Goal: Task Accomplishment & Management: Manage account settings

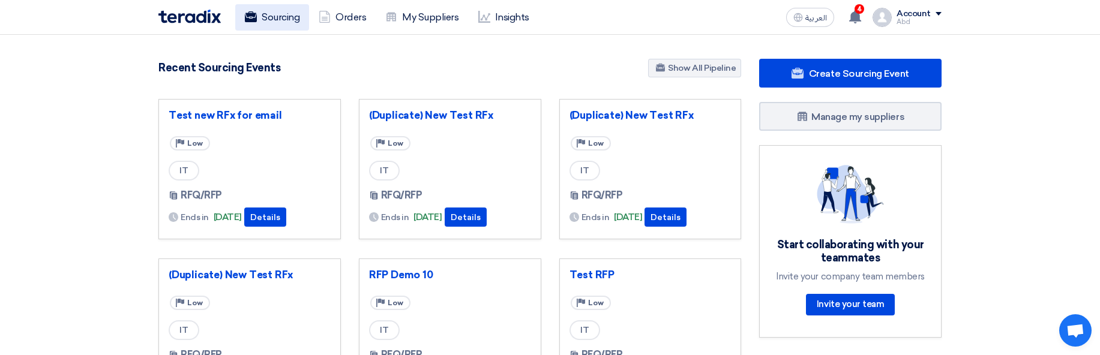
click at [265, 18] on link "Sourcing" at bounding box center [272, 17] width 74 height 26
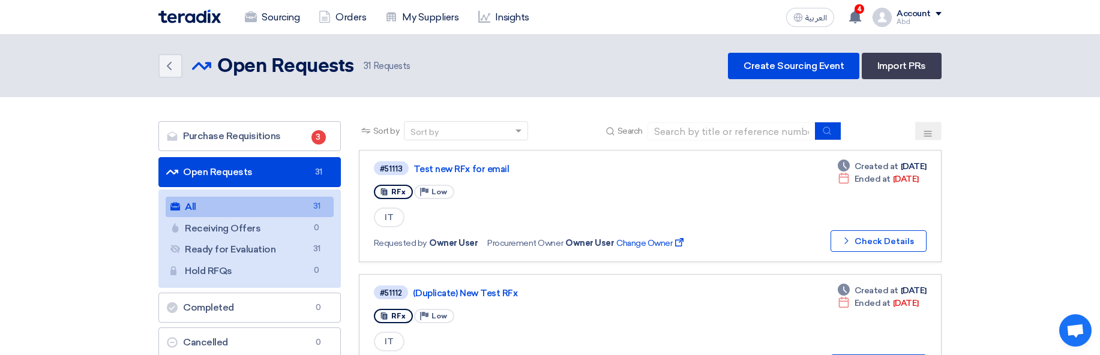
click at [928, 129] on icon at bounding box center [928, 134] width 10 height 10
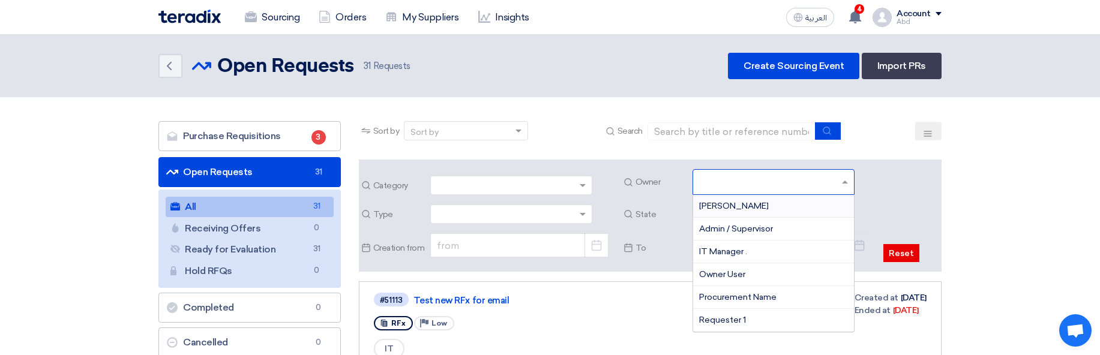
click at [786, 179] on input "text" at bounding box center [775, 183] width 152 height 20
click at [781, 205] on div "[PERSON_NAME]" at bounding box center [773, 206] width 161 height 23
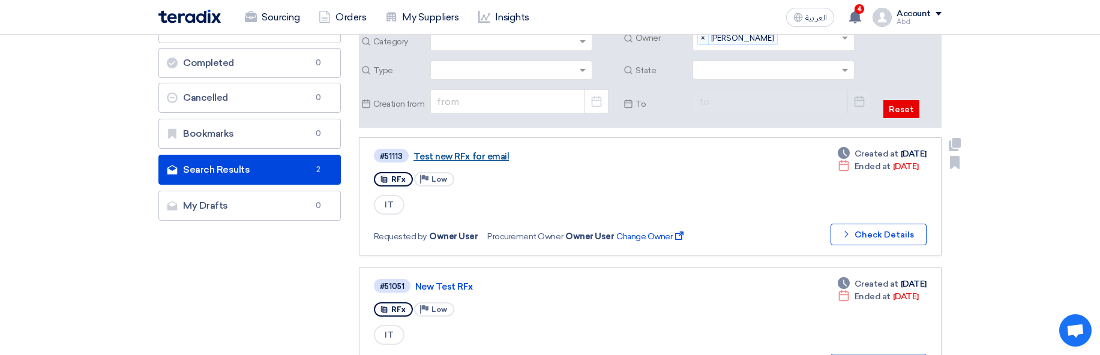
click at [480, 152] on link "Test new RFx for email" at bounding box center [564, 156] width 300 height 11
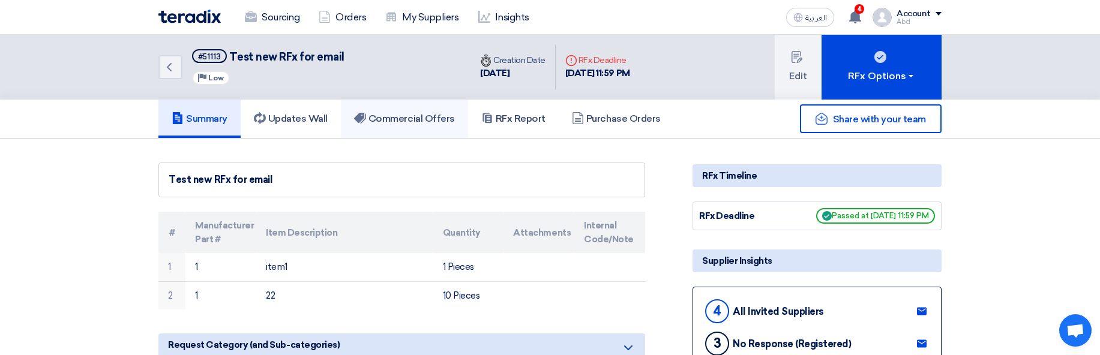
click at [407, 127] on link "Commercial Offers" at bounding box center [404, 119] width 127 height 38
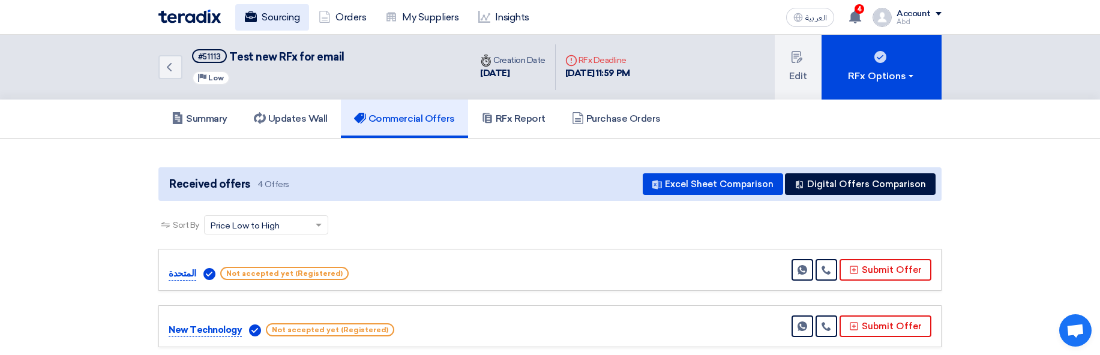
click at [269, 25] on link "Sourcing" at bounding box center [272, 17] width 74 height 26
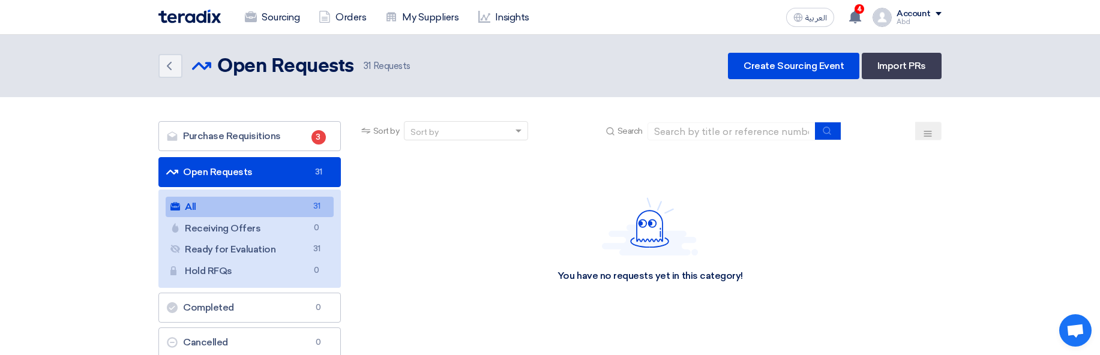
click at [926, 128] on button at bounding box center [928, 131] width 26 height 19
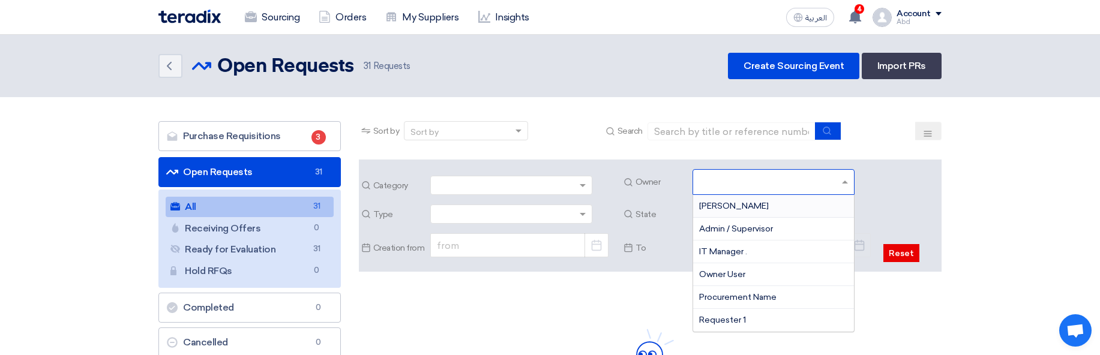
click at [817, 181] on input "text" at bounding box center [775, 183] width 152 height 20
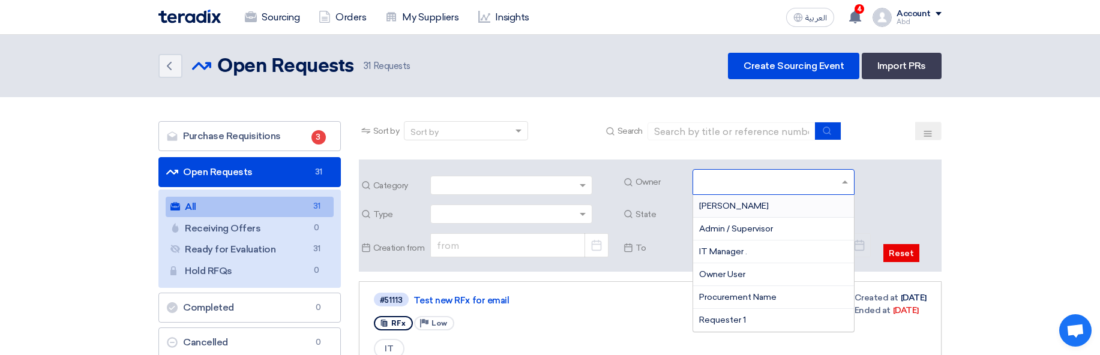
click at [778, 209] on div "[PERSON_NAME]" at bounding box center [773, 206] width 161 height 23
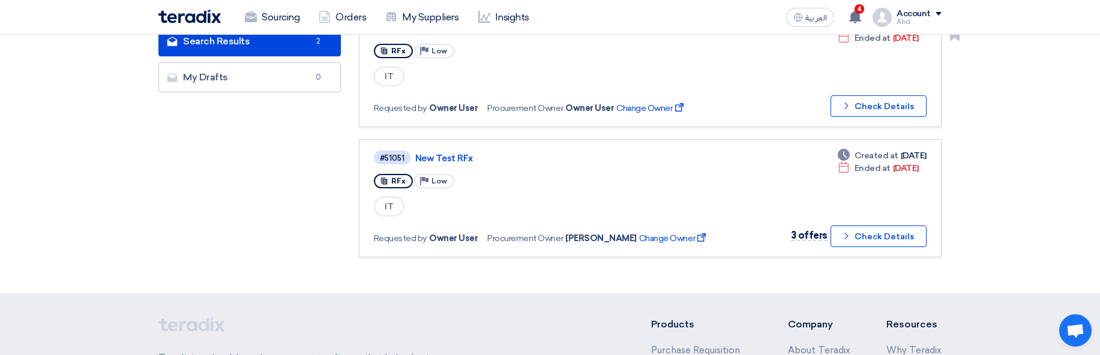
scroll to position [288, 0]
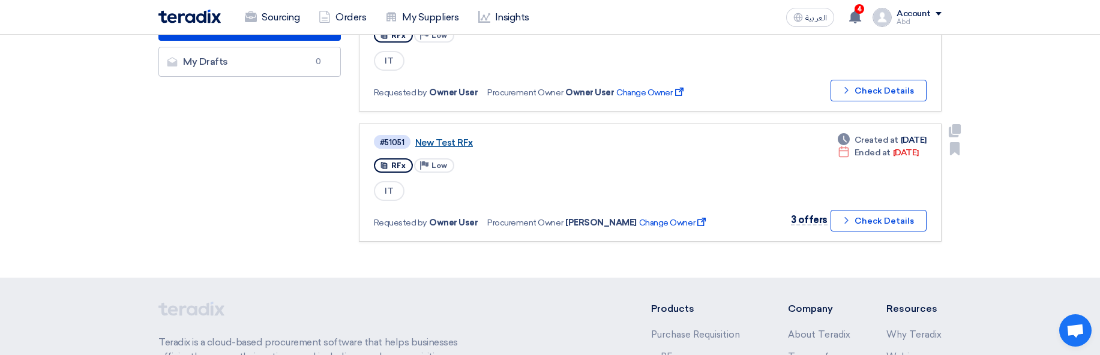
click at [445, 148] on link "New Test RFx" at bounding box center [565, 142] width 300 height 11
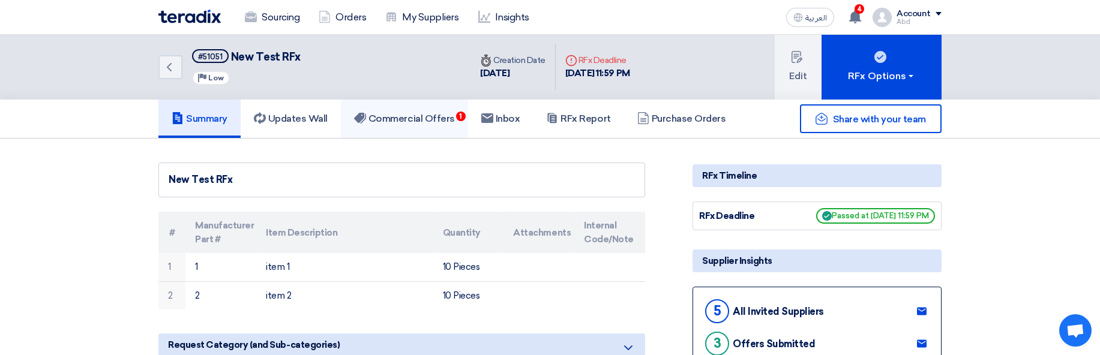
click at [429, 122] on h5 "Commercial Offers 1" at bounding box center [404, 119] width 101 height 12
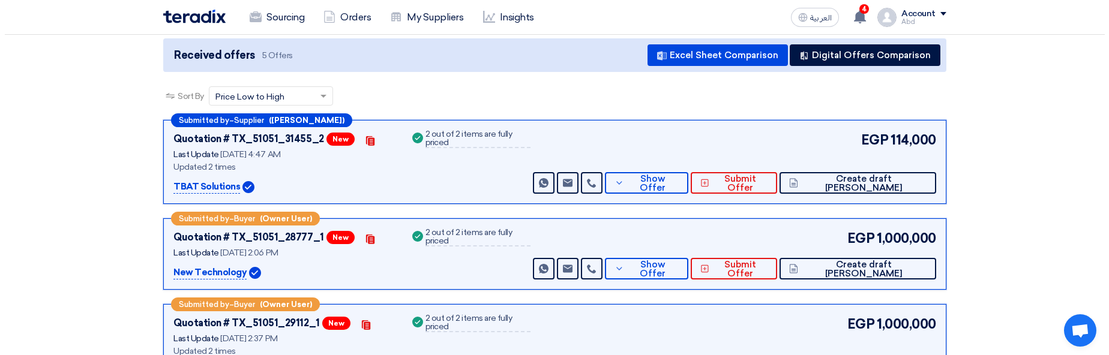
scroll to position [144, 0]
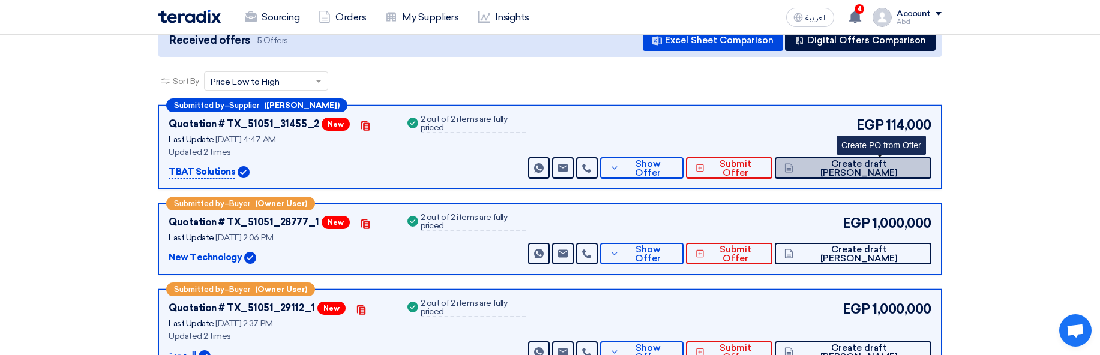
click at [854, 173] on button "Create draft [PERSON_NAME]" at bounding box center [853, 168] width 157 height 22
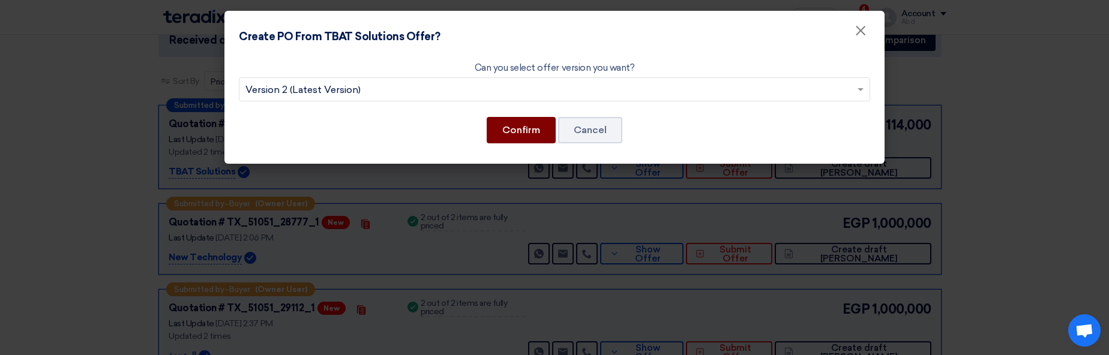
click at [509, 129] on button "Confirm" at bounding box center [521, 130] width 69 height 26
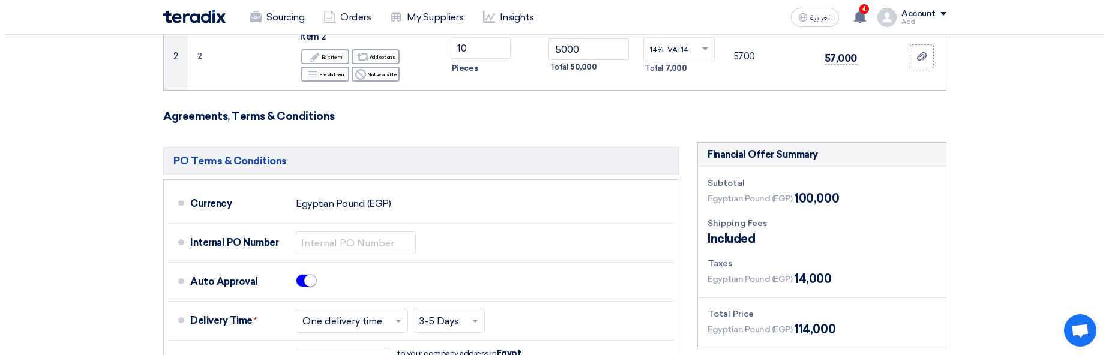
scroll to position [288, 0]
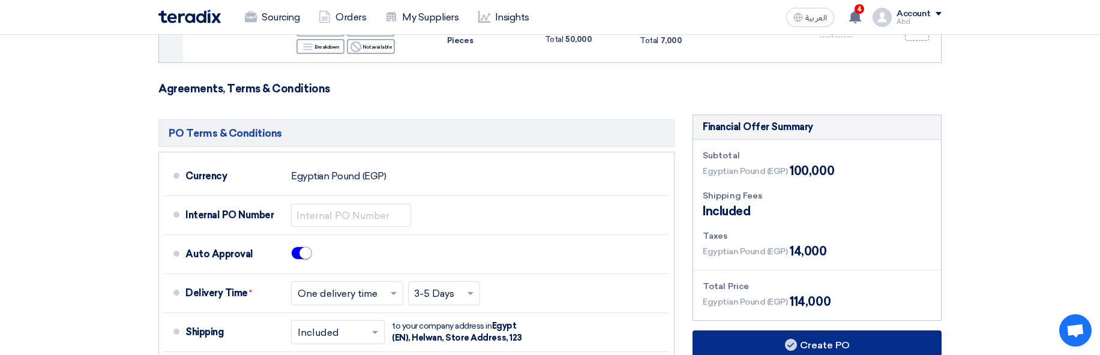
click at [846, 343] on button "Create PO" at bounding box center [817, 345] width 249 height 29
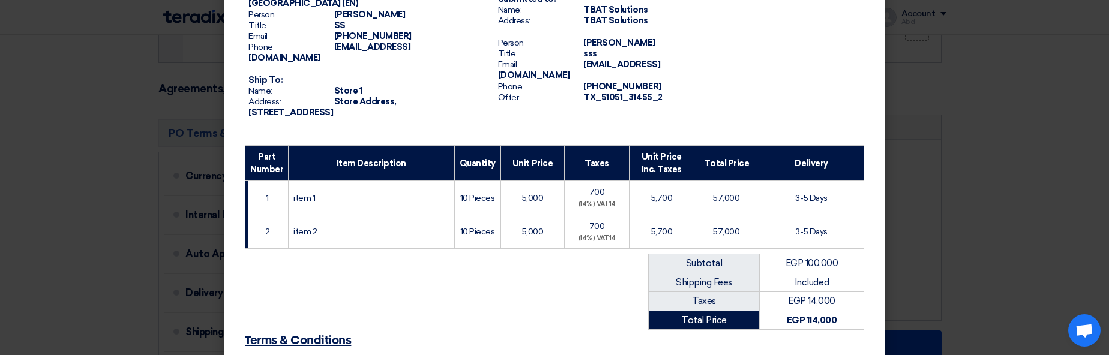
scroll to position [251, 0]
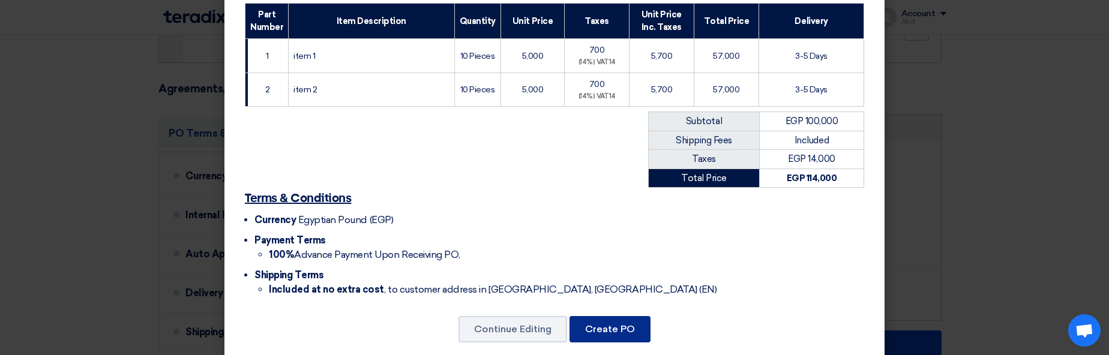
click at [629, 316] on button "Create PO" at bounding box center [610, 329] width 81 height 26
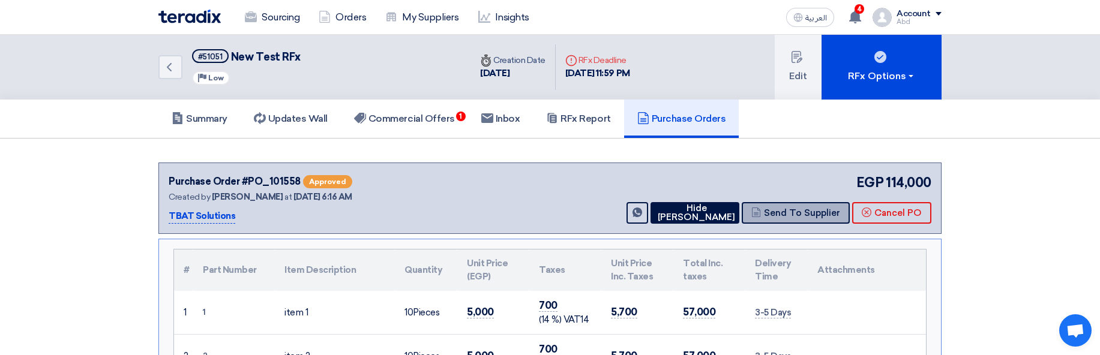
click at [774, 223] on button "Send To Supplier" at bounding box center [796, 213] width 108 height 22
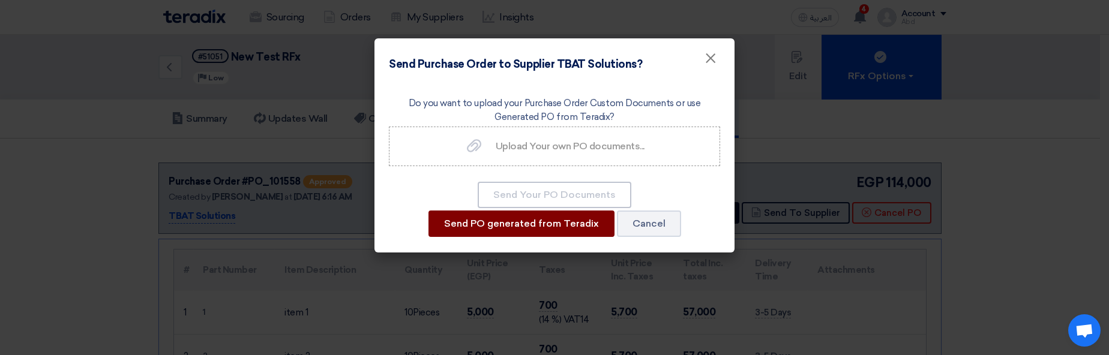
click at [521, 221] on button "Send PO generated from Teradix" at bounding box center [522, 224] width 186 height 26
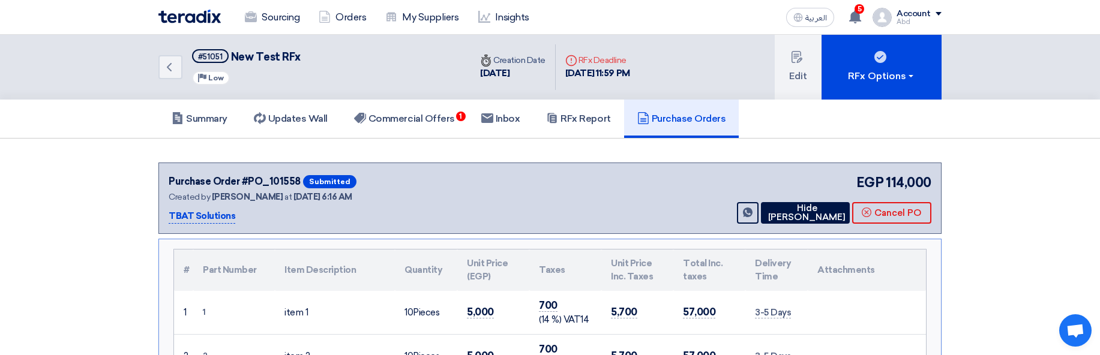
click at [921, 27] on div "العربية ع 5 Good News, TBAT Solutions has confirmed a recent purchase order for…" at bounding box center [861, 17] width 160 height 24
click at [915, 14] on div "Account" at bounding box center [914, 14] width 34 height 10
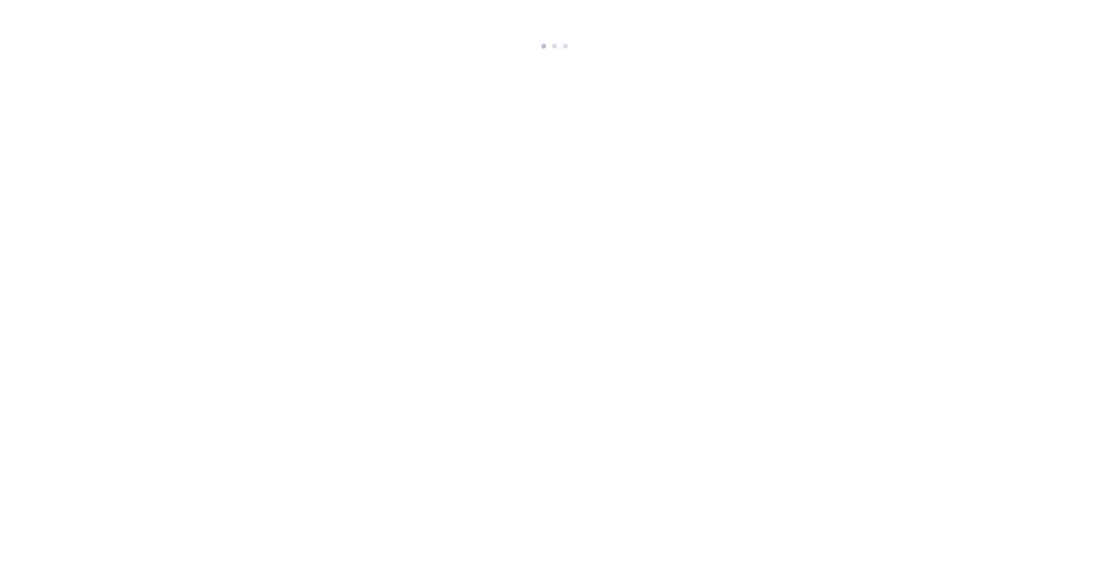
click at [621, 53] on html at bounding box center [554, 26] width 1109 height 53
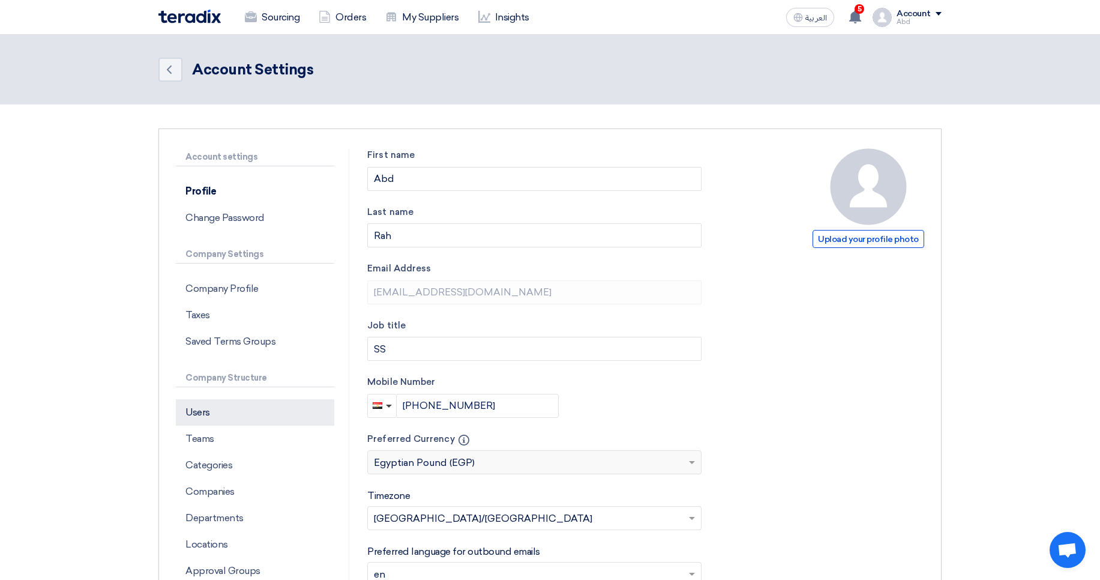
click at [242, 410] on p "Users" at bounding box center [255, 412] width 158 height 26
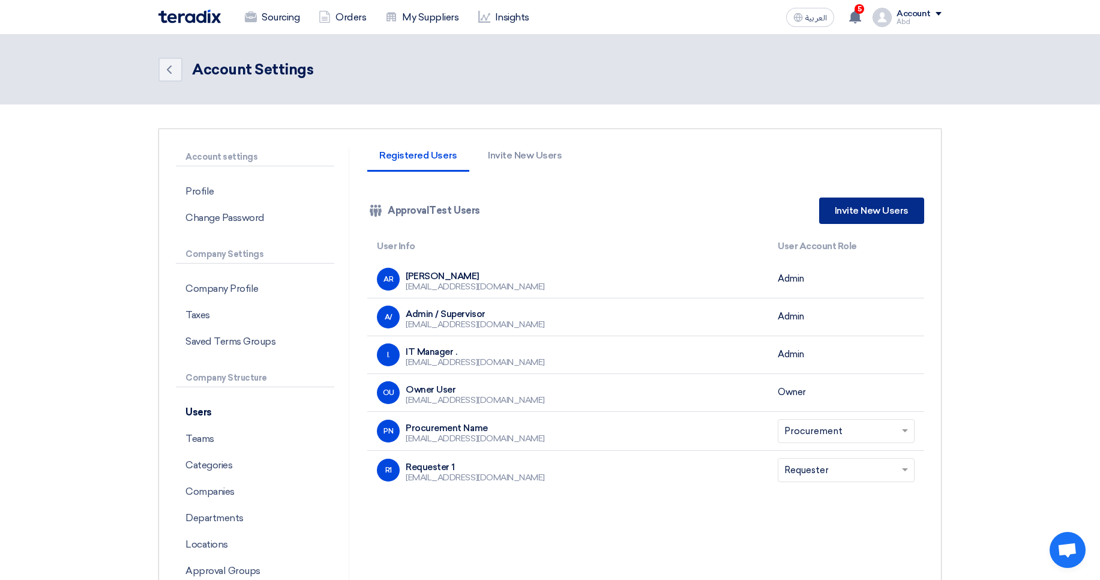
click at [842, 217] on link "Invite New Users" at bounding box center [871, 210] width 105 height 26
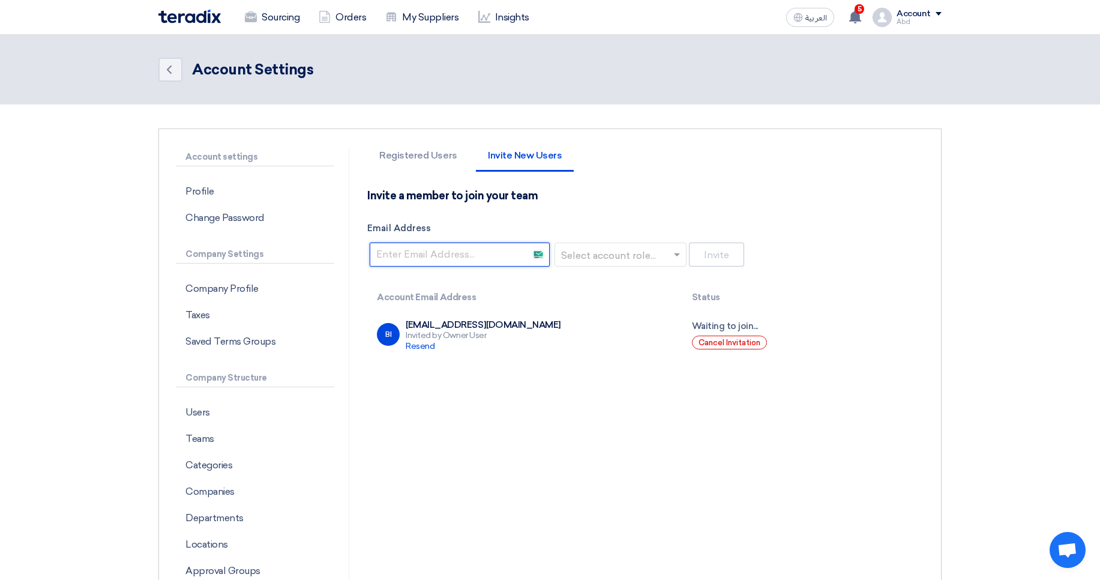
click at [484, 260] on input "Email Address" at bounding box center [460, 254] width 180 height 24
type input "abdoo.body@gmail.com"
click at [615, 250] on input "text" at bounding box center [617, 255] width 107 height 20
click at [607, 297] on span "Procurement" at bounding box center [594, 302] width 60 height 11
click at [711, 259] on button "Invite" at bounding box center [716, 254] width 55 height 24
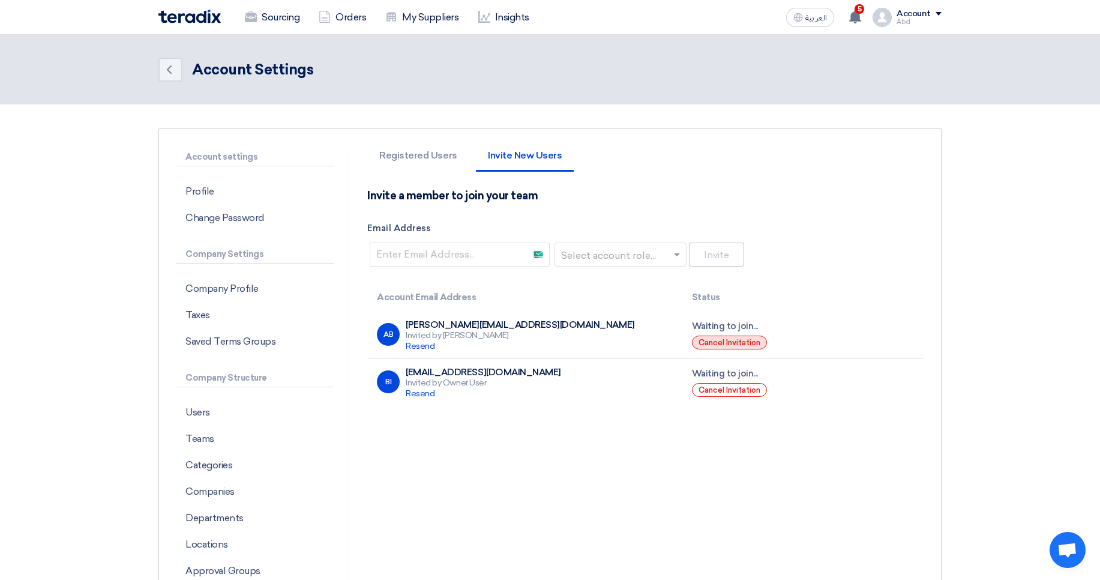
click at [733, 338] on button "Cancel Invitation" at bounding box center [729, 343] width 75 height 14
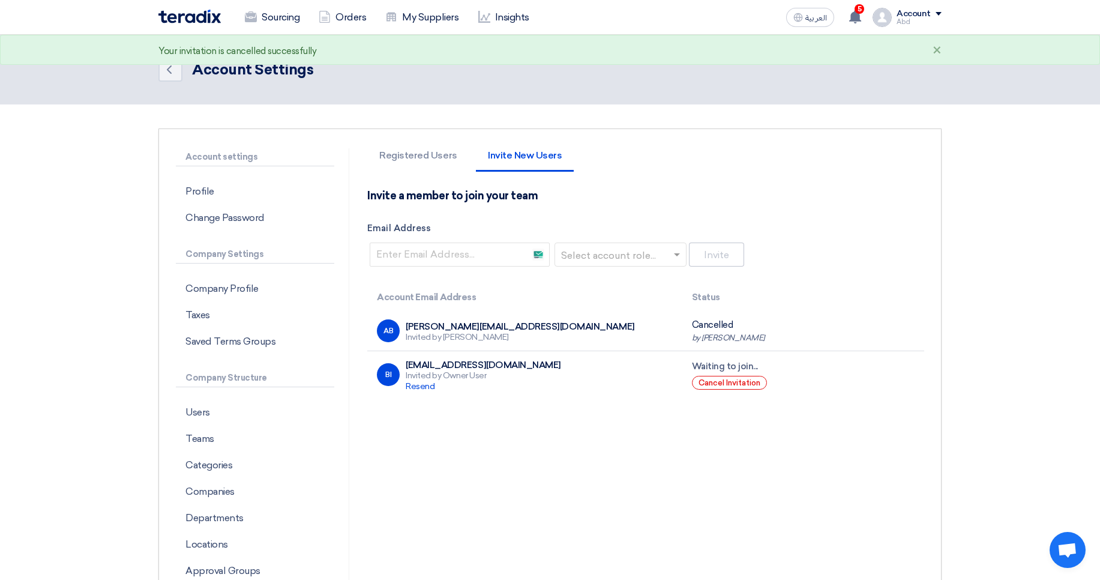
click at [411, 325] on div "abdoo.body@gmail.com" at bounding box center [520, 326] width 229 height 11
drag, startPoint x: 411, startPoint y: 325, endPoint x: 493, endPoint y: 322, distance: 81.7
click at [493, 322] on div "abdoo.body@gmail.com" at bounding box center [520, 326] width 229 height 11
copy div "abdoo.body@gmail.com"
